Goal: Transaction & Acquisition: Purchase product/service

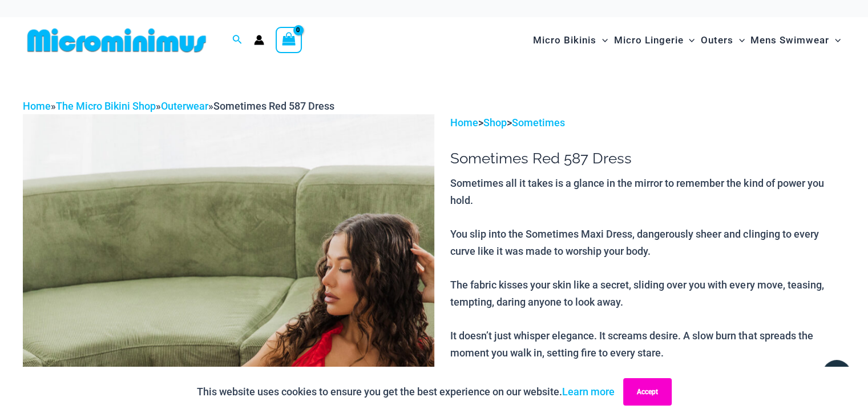
click at [634, 393] on button "Accept" at bounding box center [647, 391] width 49 height 27
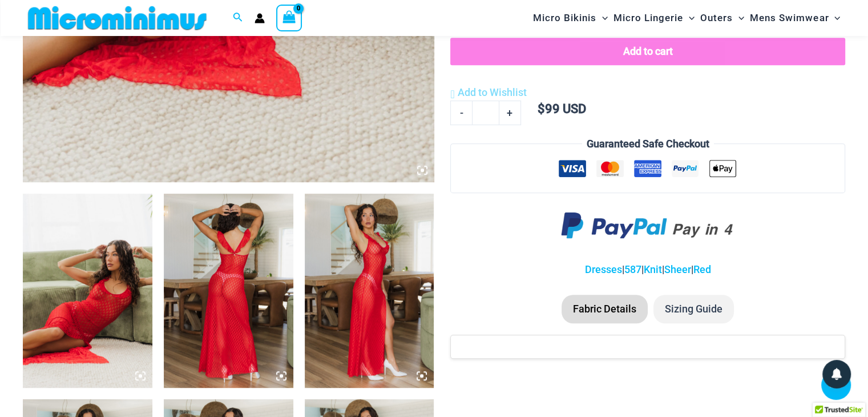
scroll to position [618, 0]
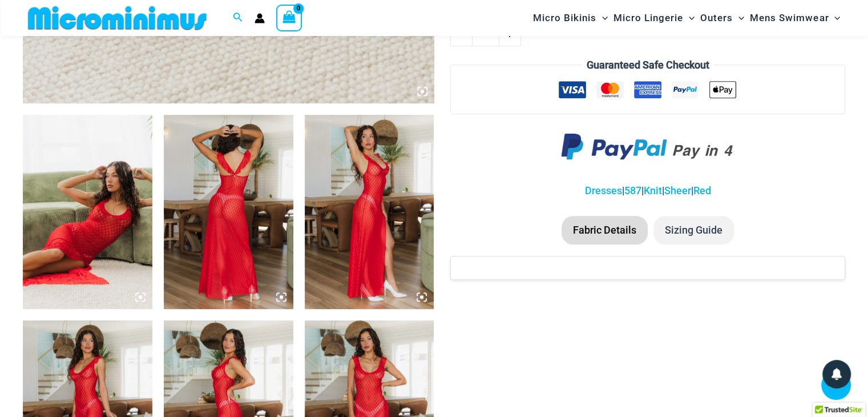
click at [128, 202] on img at bounding box center [88, 212] width 130 height 194
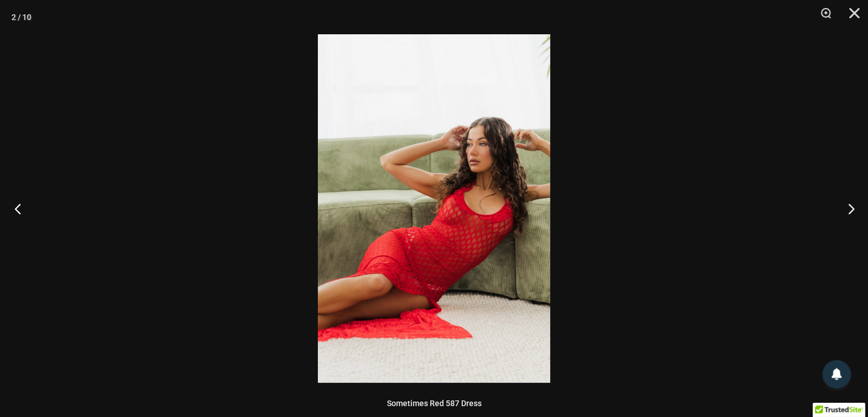
click at [16, 207] on button "Previous" at bounding box center [21, 208] width 43 height 57
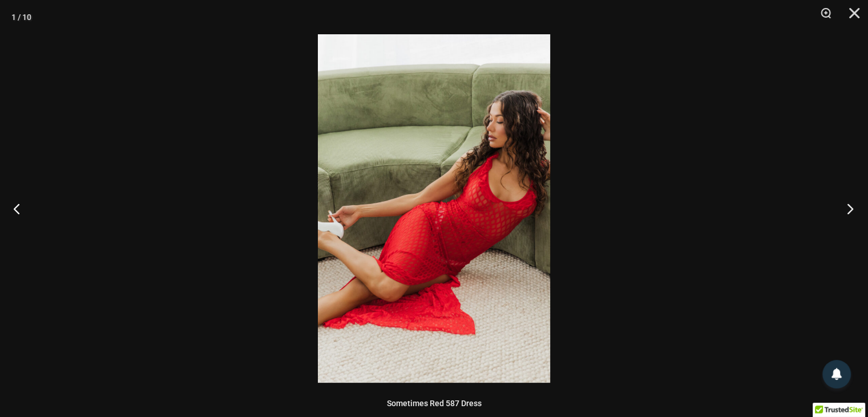
click at [848, 208] on button "Next" at bounding box center [846, 208] width 43 height 57
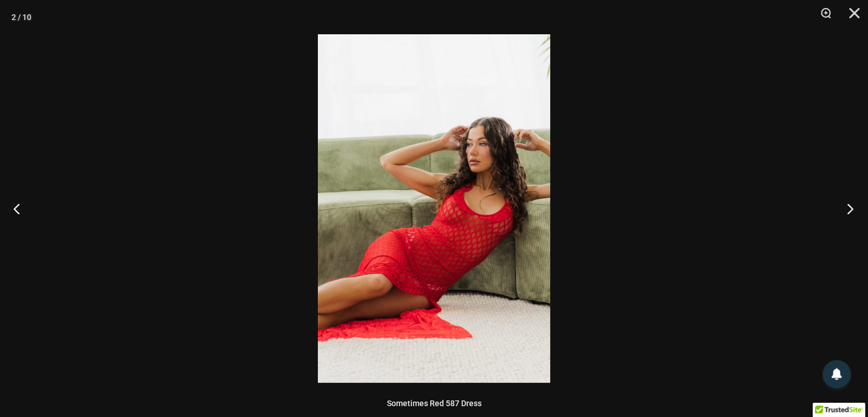
click at [848, 208] on button "Next" at bounding box center [846, 208] width 43 height 57
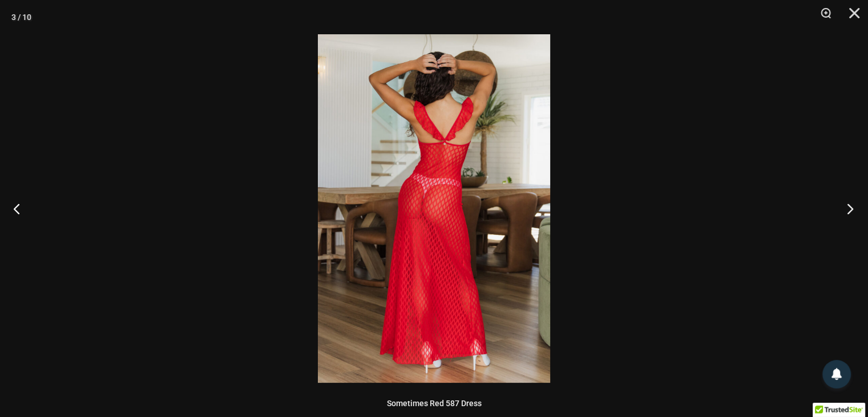
click at [848, 208] on button "Next" at bounding box center [846, 208] width 43 height 57
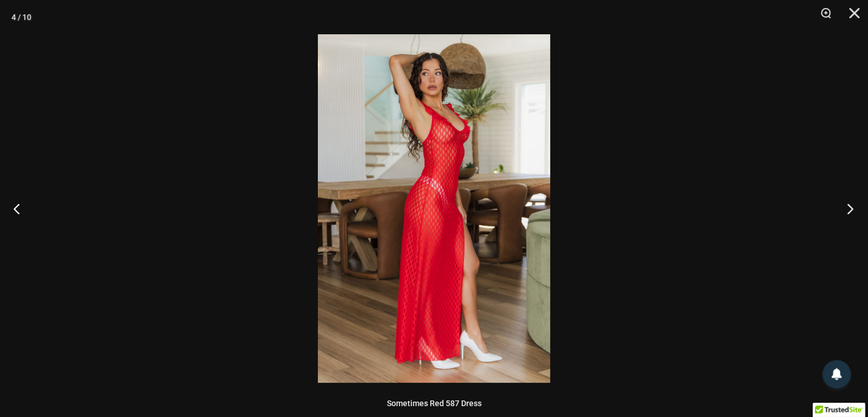
click at [848, 208] on button "Next" at bounding box center [846, 208] width 43 height 57
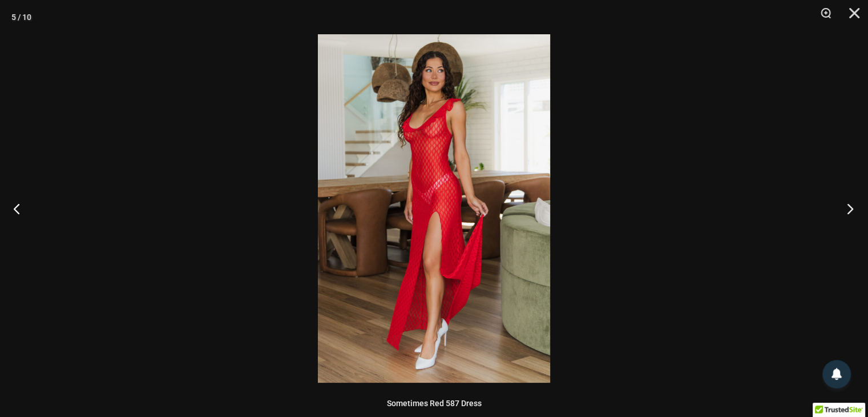
click at [848, 208] on button "Next" at bounding box center [846, 208] width 43 height 57
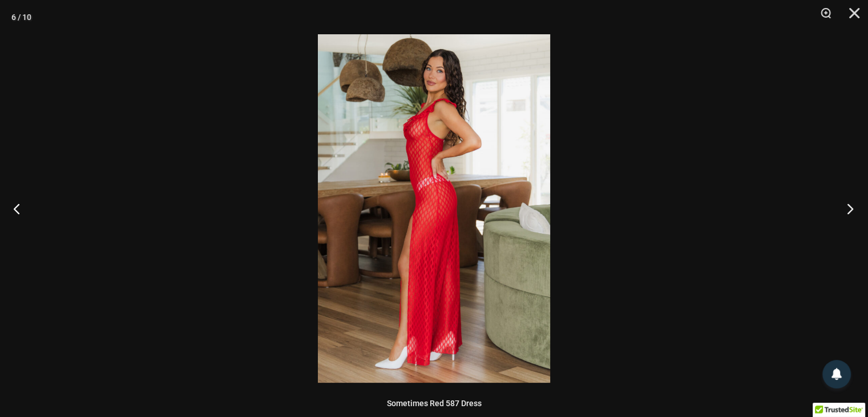
click at [848, 208] on button "Next" at bounding box center [846, 208] width 43 height 57
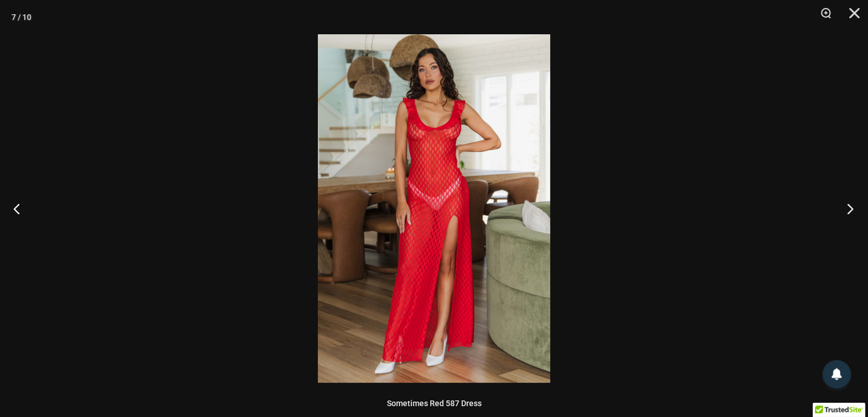
click at [848, 208] on button "Next" at bounding box center [846, 208] width 43 height 57
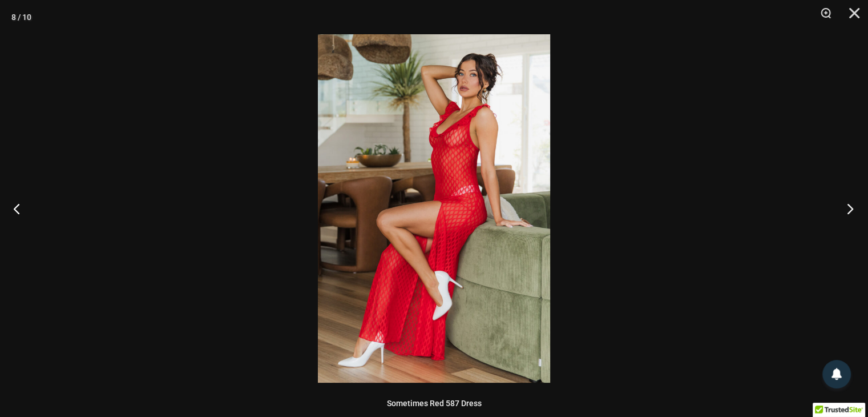
click at [848, 208] on button "Next" at bounding box center [846, 208] width 43 height 57
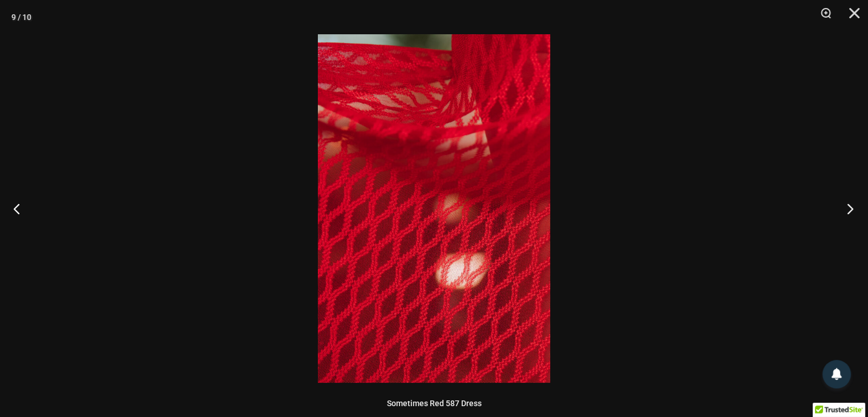
click at [848, 208] on button "Next" at bounding box center [846, 208] width 43 height 57
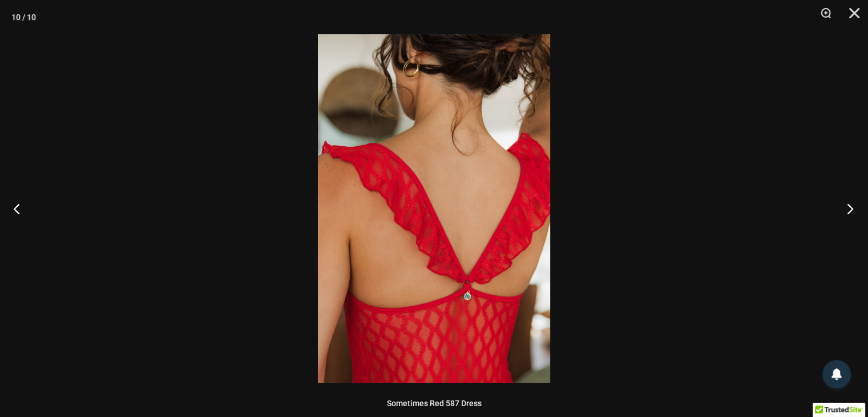
click at [848, 208] on button "Next" at bounding box center [846, 208] width 43 height 57
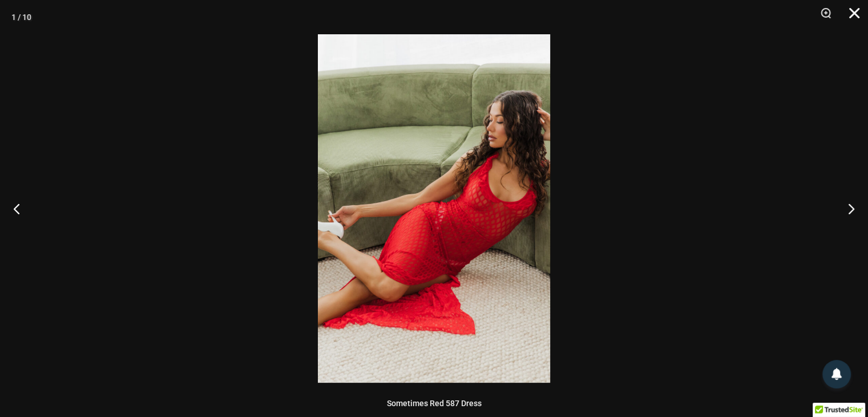
click at [855, 4] on button "Close" at bounding box center [850, 17] width 29 height 34
